Goal: Task Accomplishment & Management: Manage account settings

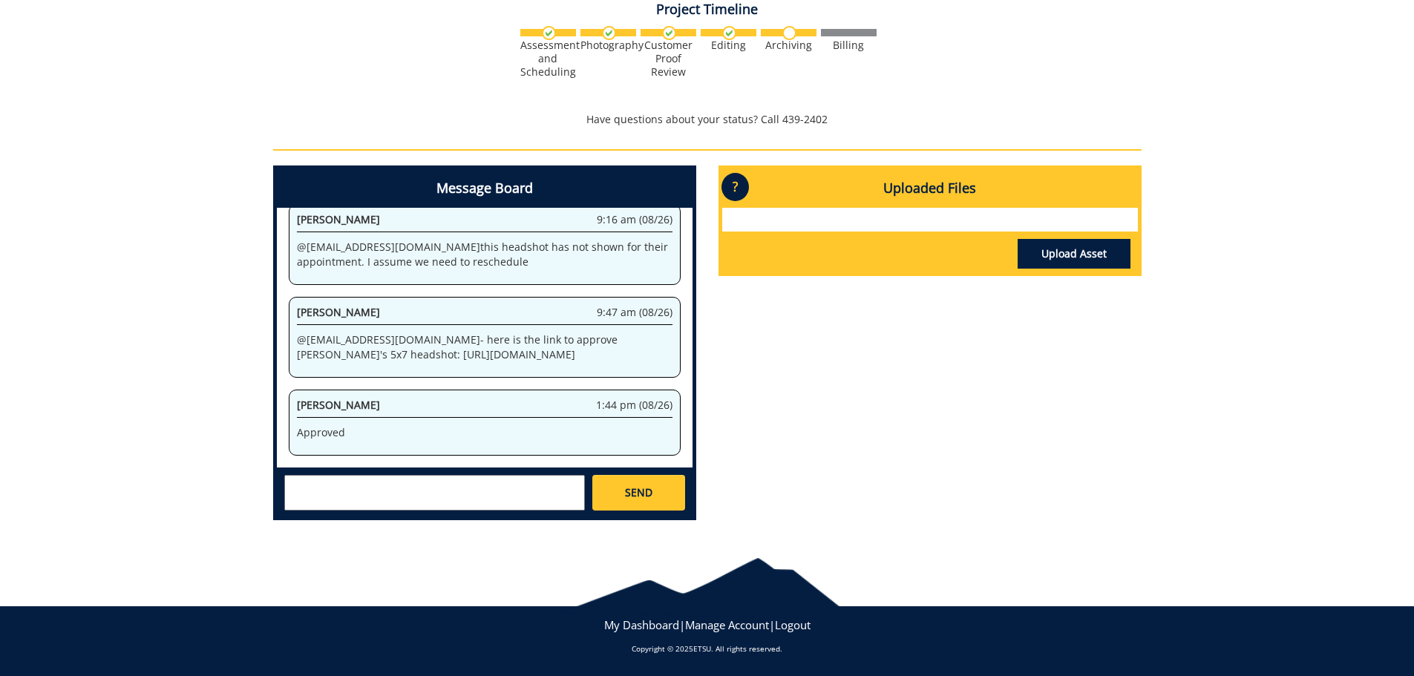
scroll to position [270, 0]
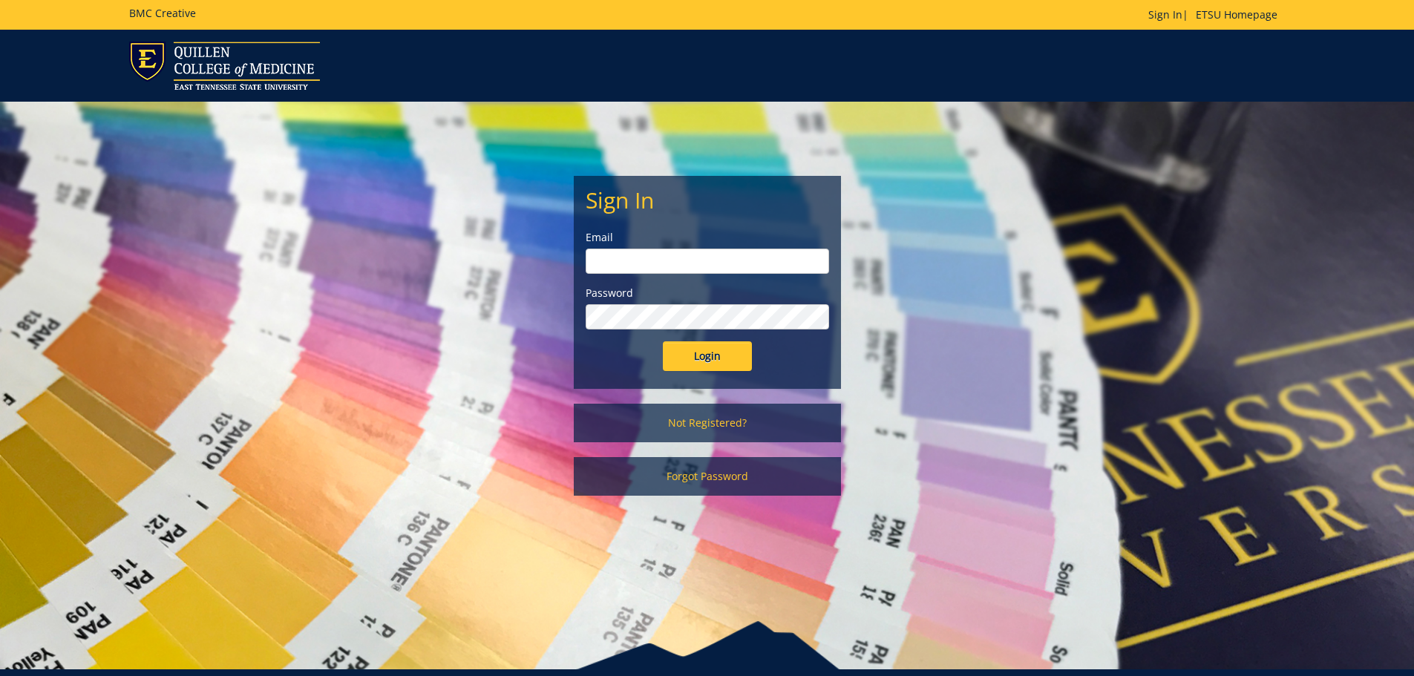
type input "[EMAIL_ADDRESS][DOMAIN_NAME]"
click at [701, 348] on input "Login" at bounding box center [707, 356] width 89 height 30
